Goal: Navigation & Orientation: Find specific page/section

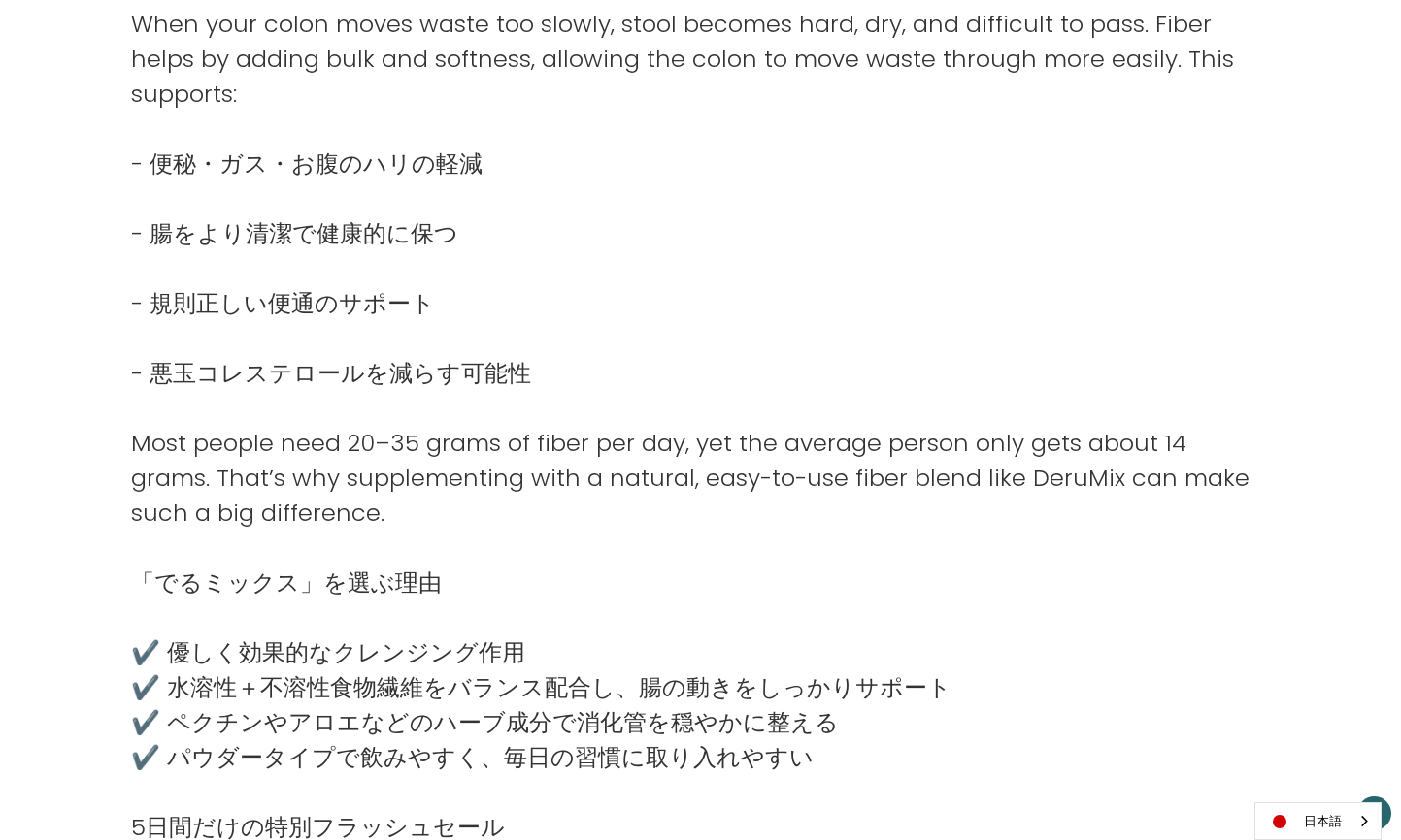
scroll to position [1294, 0]
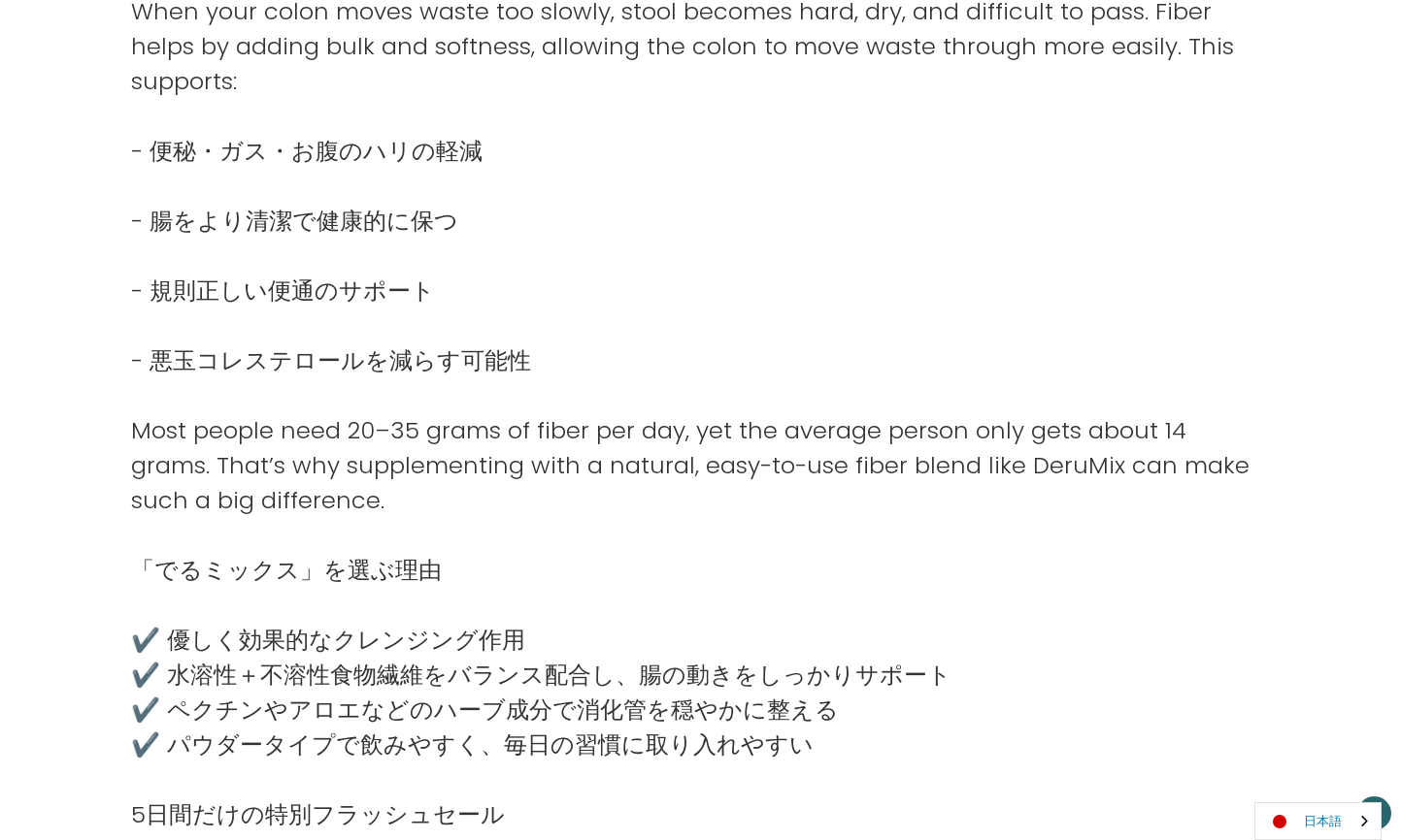
click at [1305, 831] on link "日本語" at bounding box center [1318, 821] width 125 height 36
click at [1323, 781] on link "English" at bounding box center [1308, 784] width 107 height 36
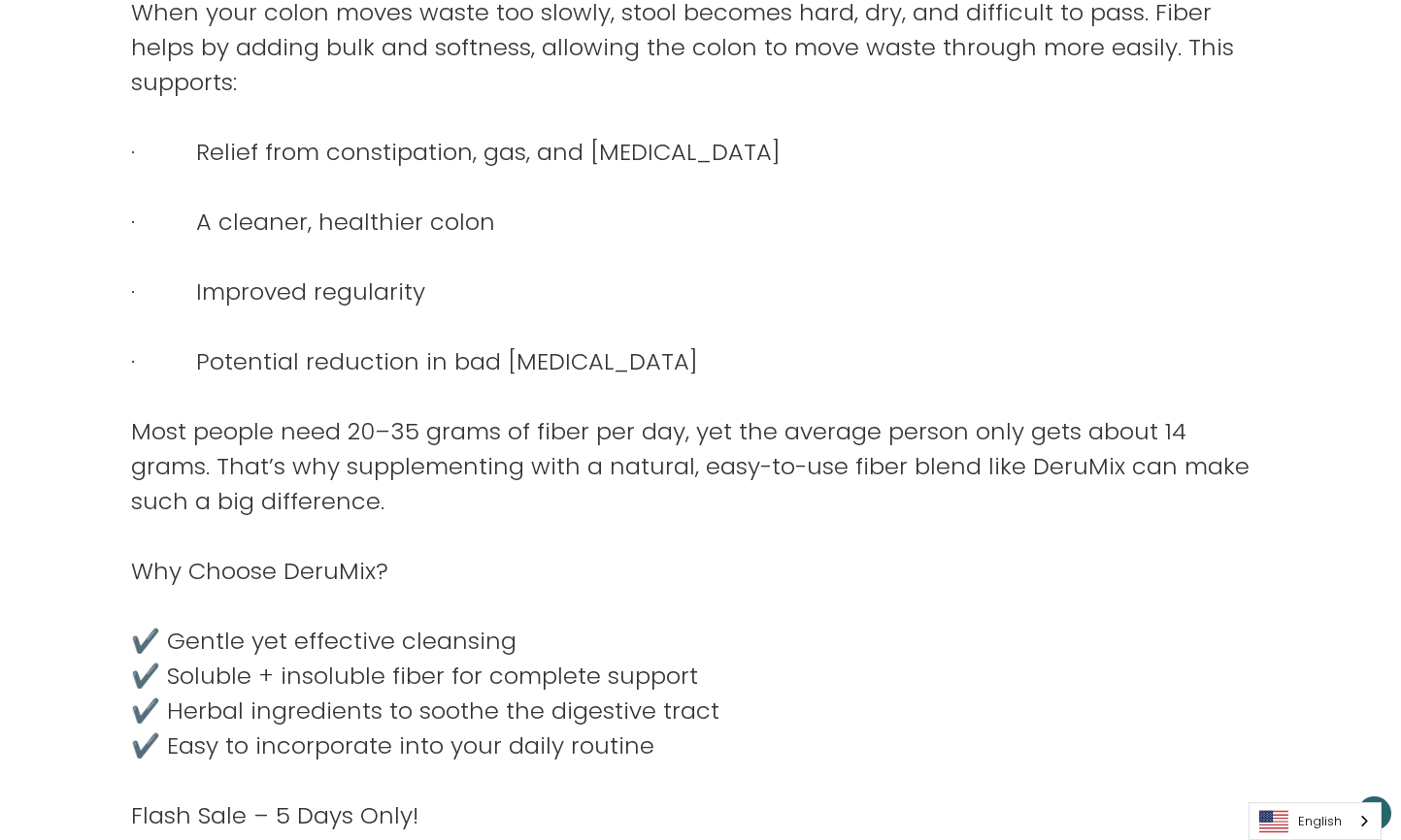
scroll to position [1293, 0]
click at [1318, 816] on link "English" at bounding box center [1315, 821] width 131 height 36
click at [1318, 788] on link "日本語" at bounding box center [1299, 784] width 101 height 36
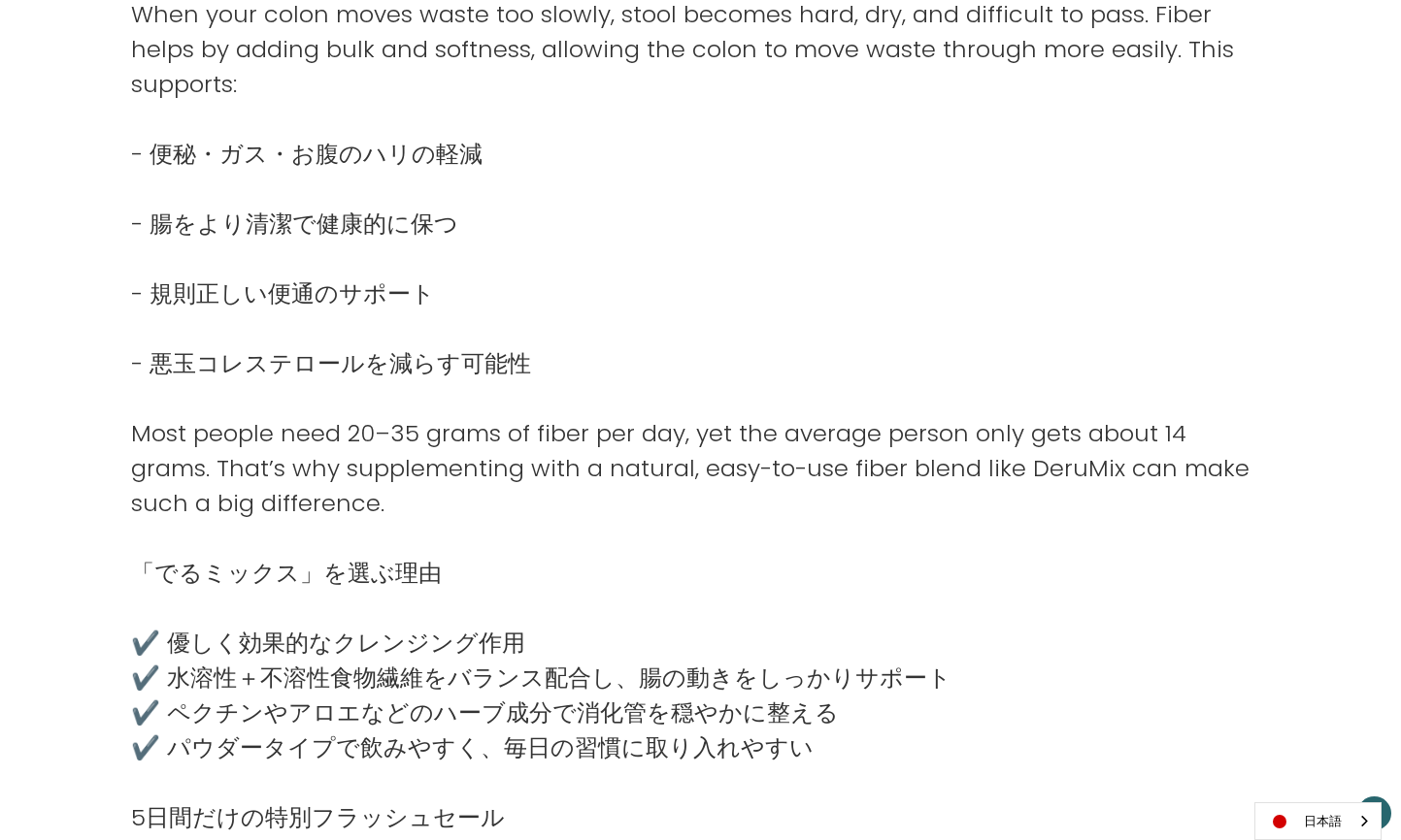
scroll to position [1291, 0]
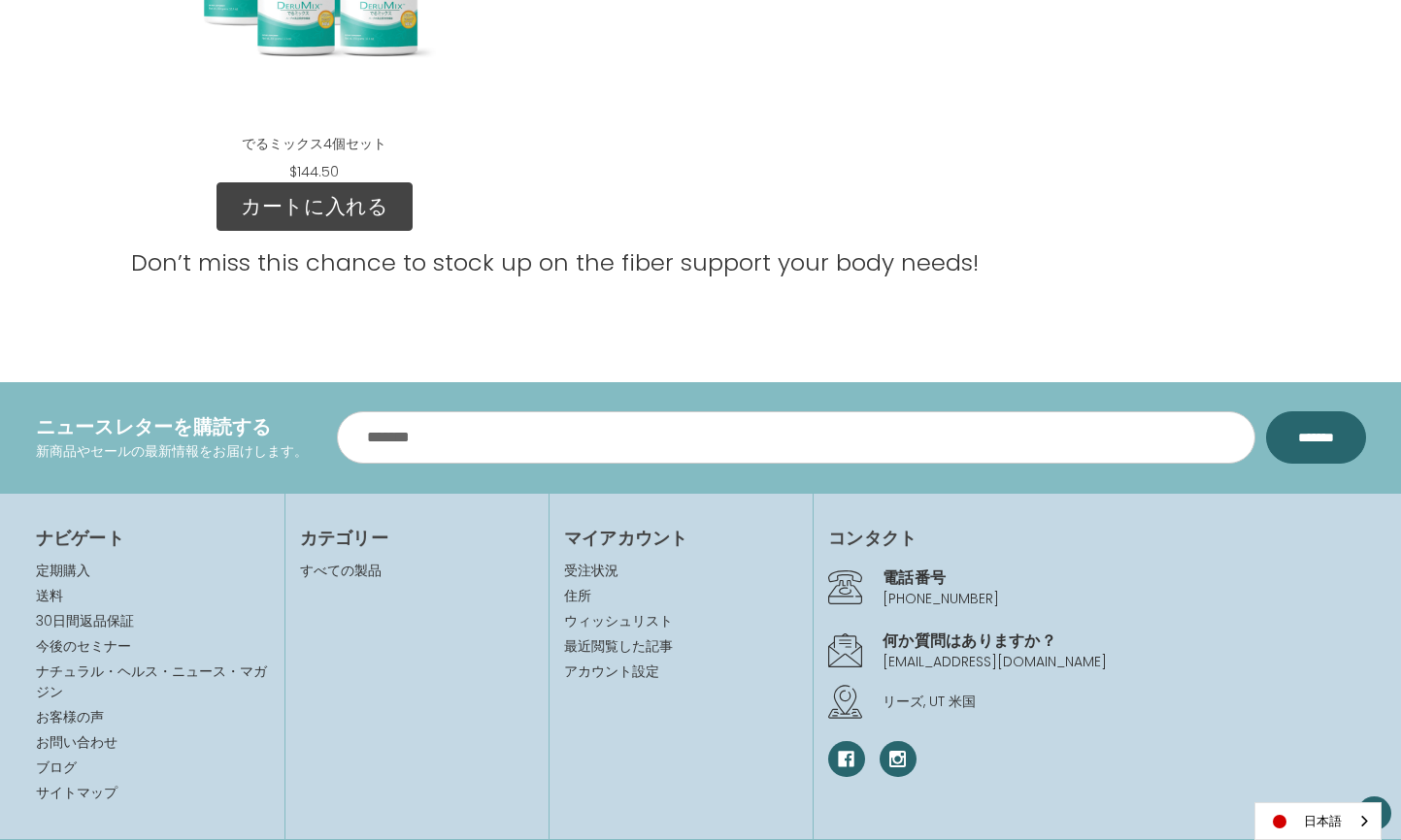
scroll to position [2908, 0]
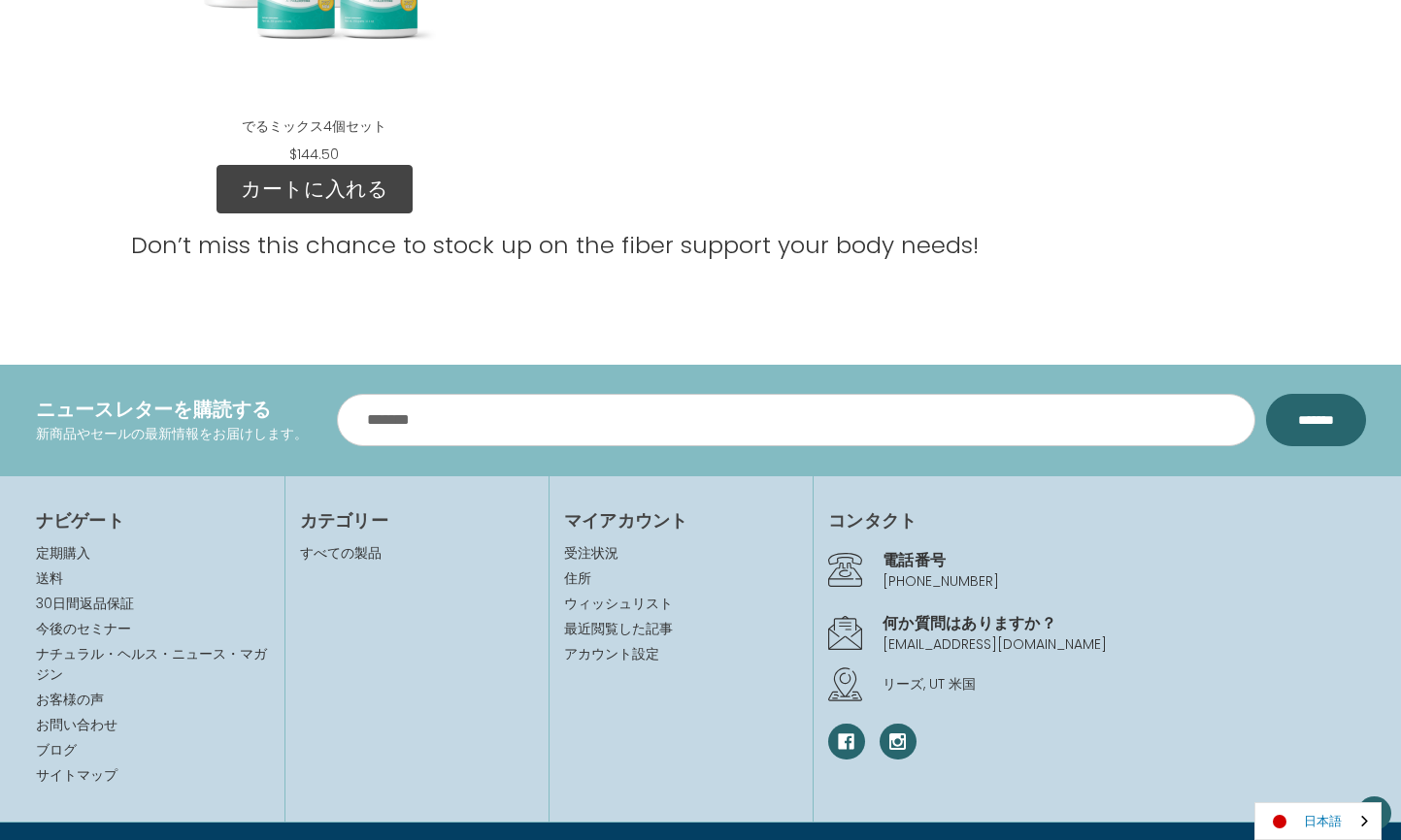
click at [1305, 826] on link "日本語" at bounding box center [1318, 821] width 125 height 36
click at [1312, 785] on link "English" at bounding box center [1308, 784] width 107 height 36
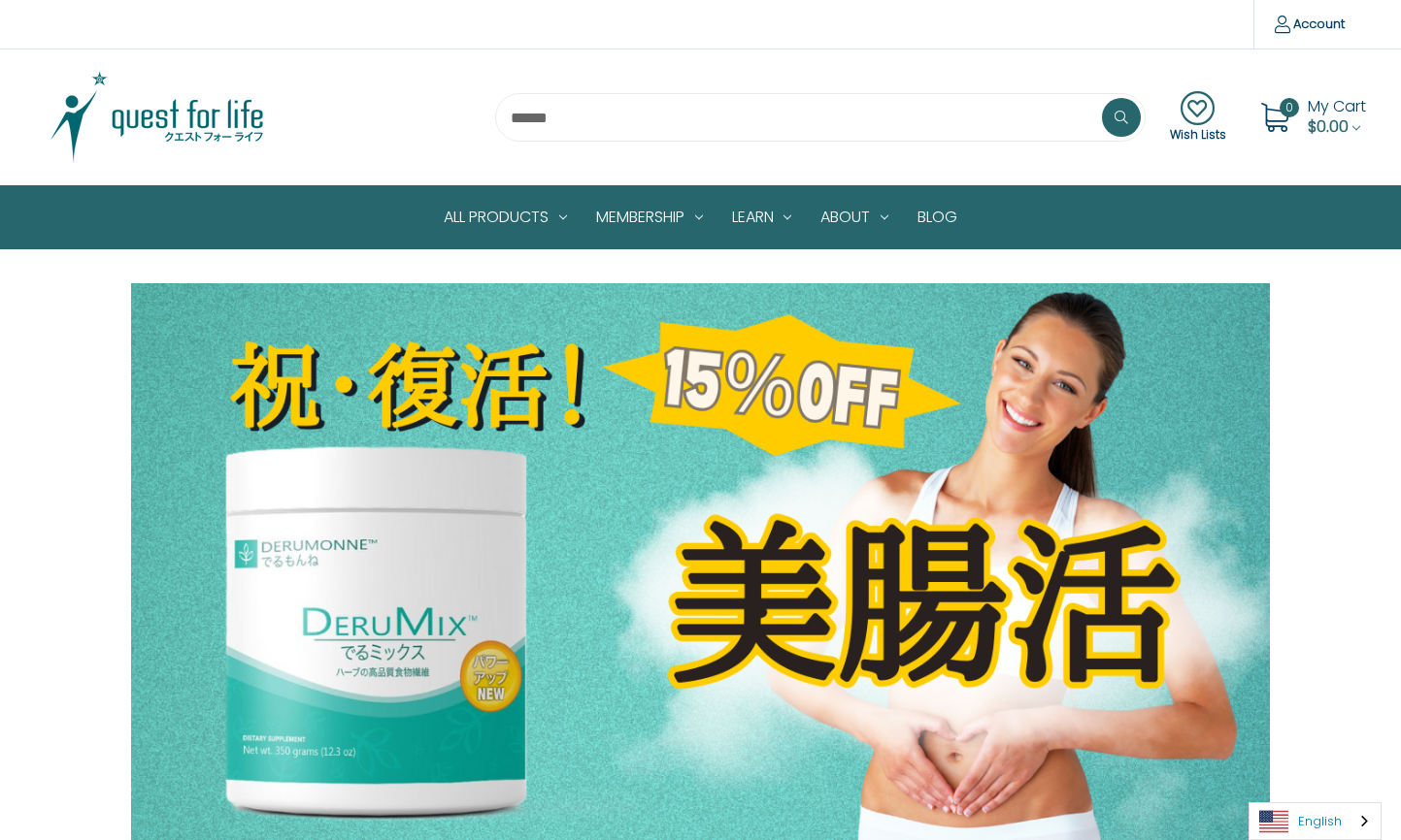
click at [1326, 825] on link "English" at bounding box center [1315, 821] width 131 height 36
click at [1329, 786] on link "日本語" at bounding box center [1299, 784] width 101 height 36
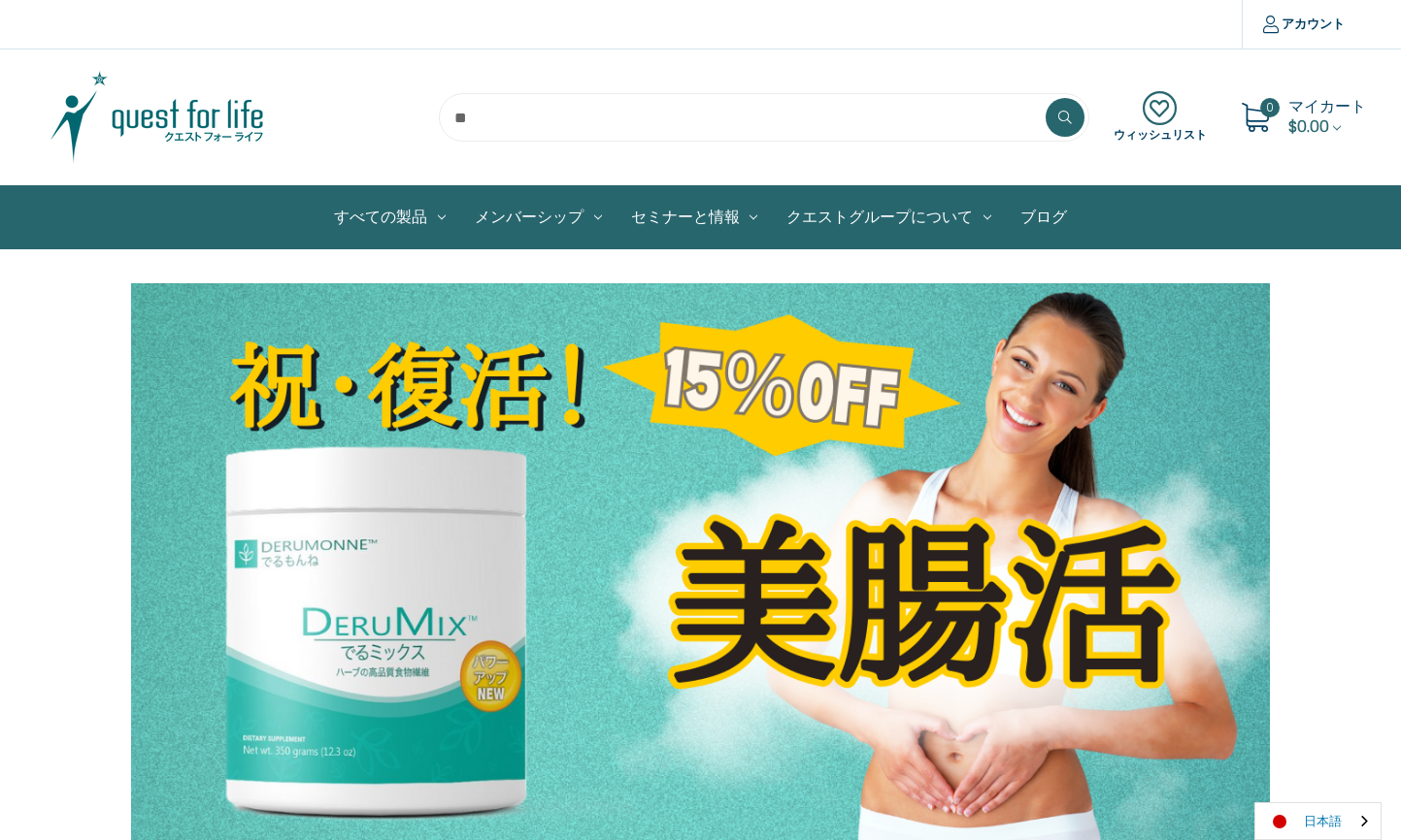
click at [1330, 828] on link "日本語" at bounding box center [1318, 821] width 125 height 36
click at [1326, 777] on link "English" at bounding box center [1308, 784] width 107 height 36
